Goal: Book appointment/travel/reservation

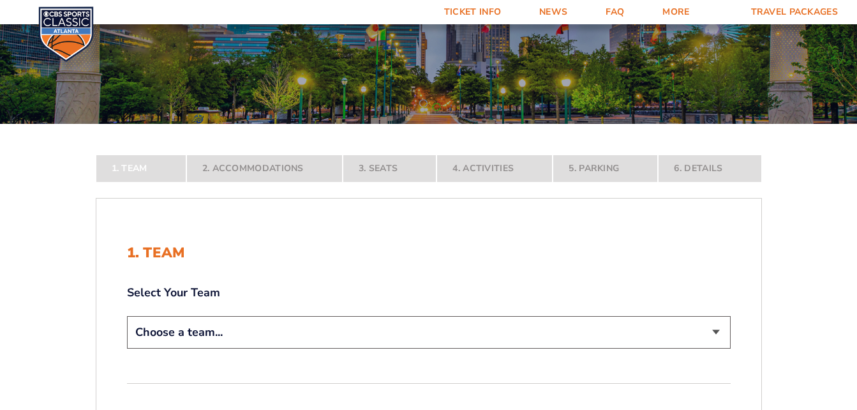
scroll to position [141, 0]
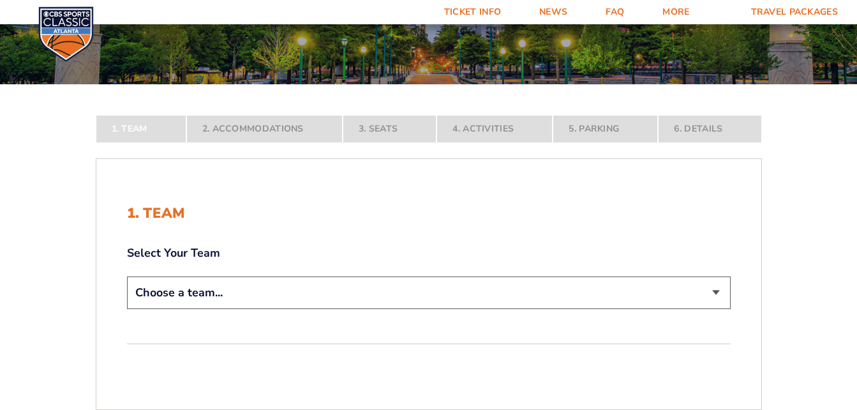
click at [716, 290] on select "Choose a team... [US_STATE] Wildcats [US_STATE] State Buckeyes [US_STATE] Tar H…" at bounding box center [429, 292] width 604 height 33
select select "12956"
click at [127, 309] on select "Choose a team... [US_STATE] Wildcats [US_STATE] State Buckeyes [US_STATE] Tar H…" at bounding box center [429, 292] width 604 height 33
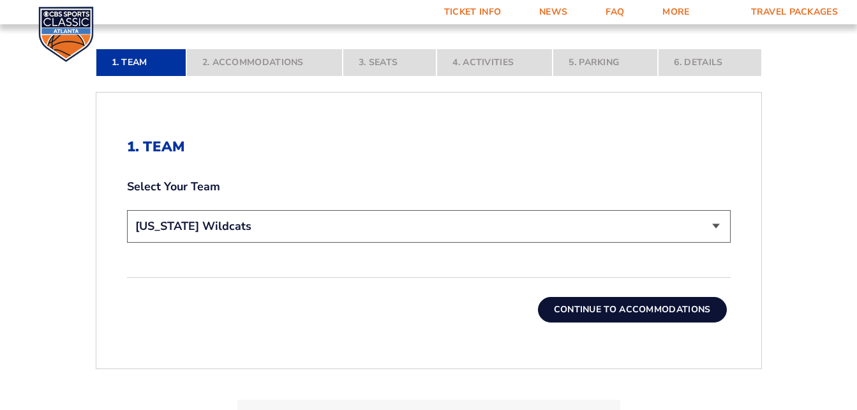
scroll to position [299, 0]
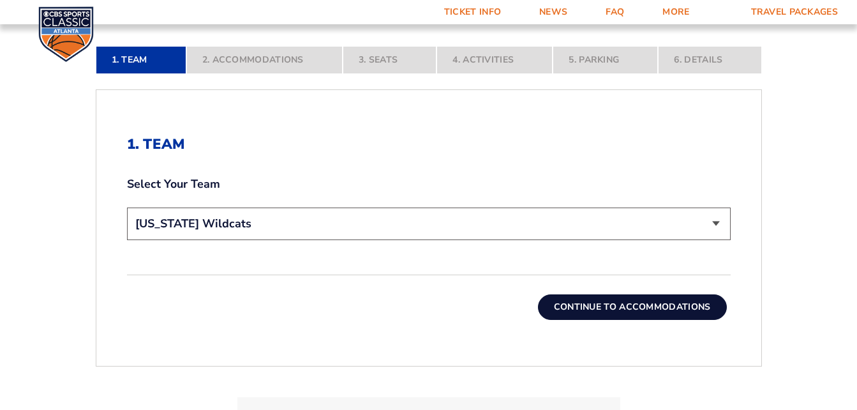
click at [603, 306] on button "Continue To Accommodations" at bounding box center [632, 307] width 189 height 26
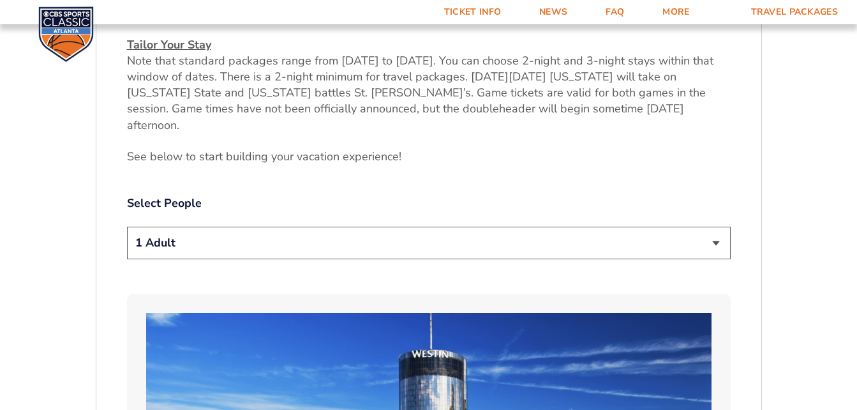
scroll to position [565, 0]
click at [716, 227] on select "1 Adult 2 Adults 3 Adults 4 Adults 2 Adults + 1 Child 2 Adults + 2 Children 2 A…" at bounding box center [429, 243] width 604 height 33
select select "2 Adults"
click at [127, 227] on select "1 Adult 2 Adults 3 Adults 4 Adults 2 Adults + 1 Child 2 Adults + 2 Children 2 A…" at bounding box center [429, 243] width 604 height 33
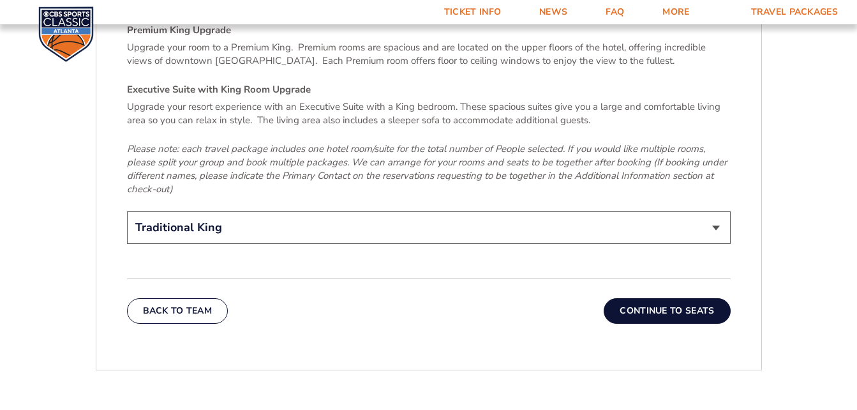
scroll to position [1980, 0]
click at [684, 298] on button "Continue To Seats" at bounding box center [667, 311] width 126 height 26
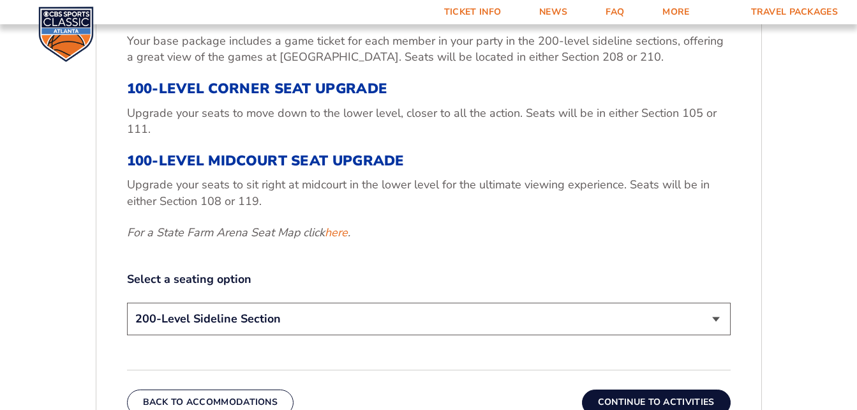
scroll to position [537, 0]
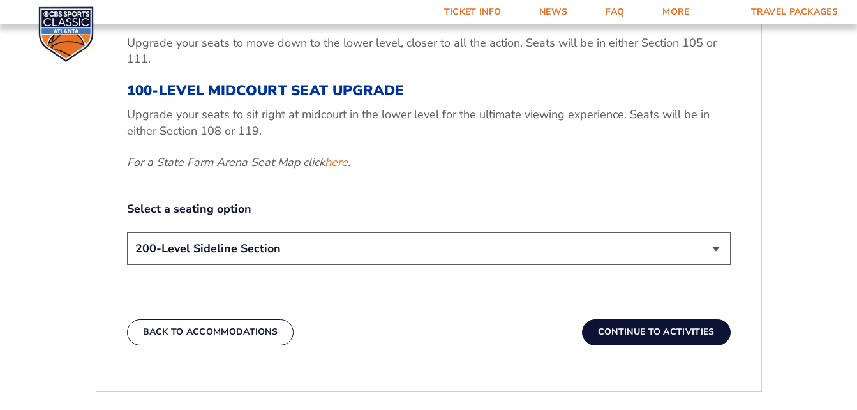
click at [616, 335] on button "Continue To Activities" at bounding box center [656, 332] width 149 height 26
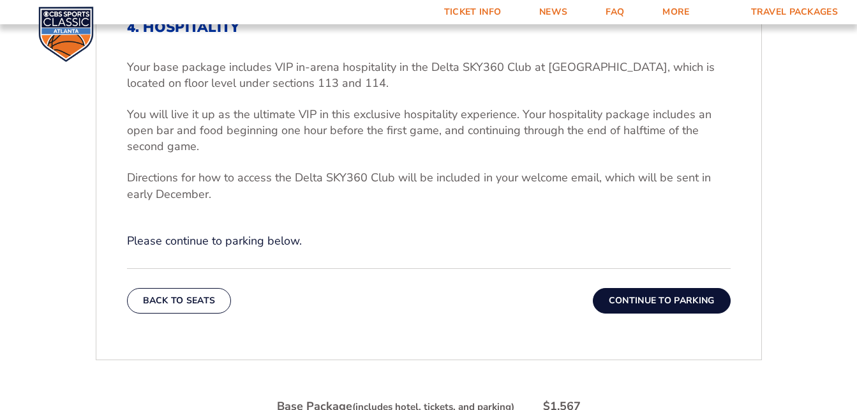
scroll to position [421, 0]
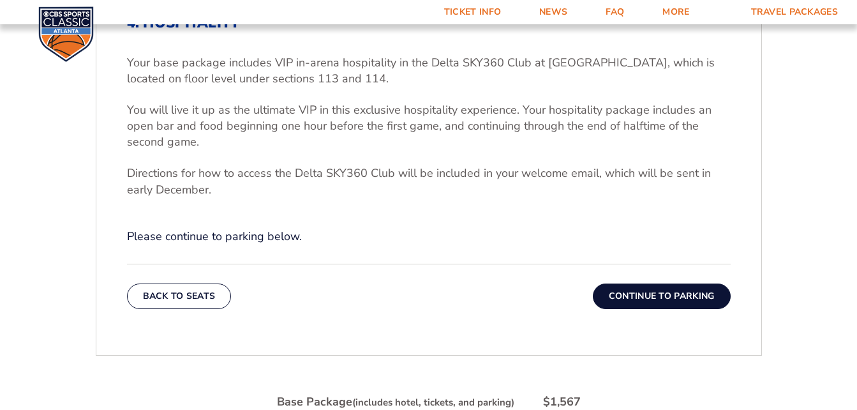
click at [632, 292] on button "Continue To Parking" at bounding box center [662, 296] width 138 height 26
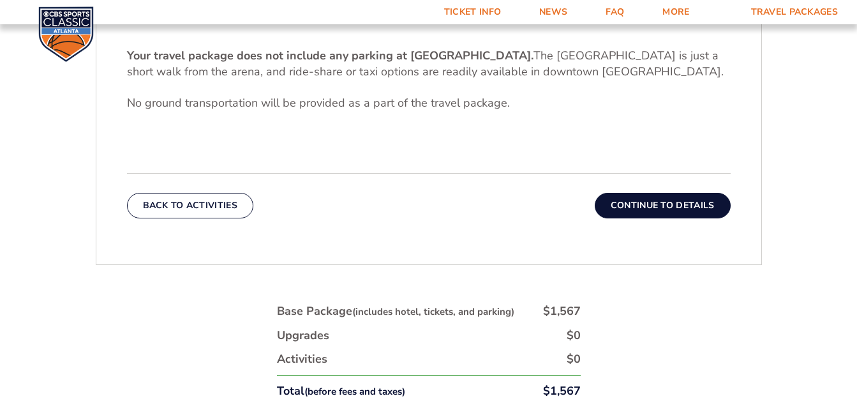
scroll to position [427, 0]
click at [634, 199] on button "Continue To Details" at bounding box center [663, 206] width 136 height 26
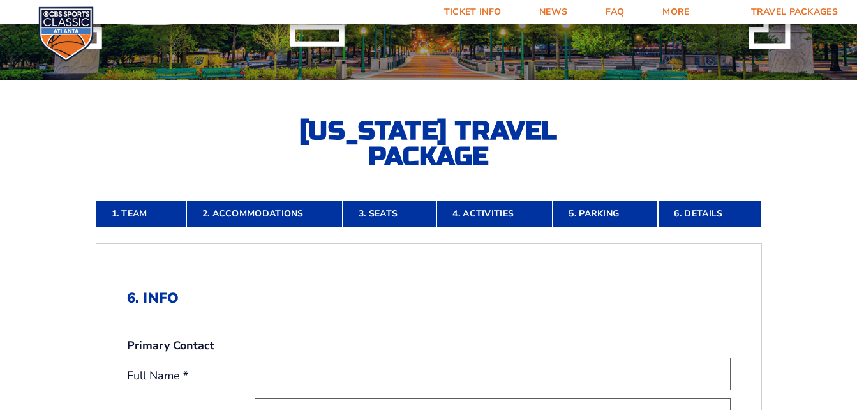
scroll to position [147, 0]
